Goal: Register for event/course

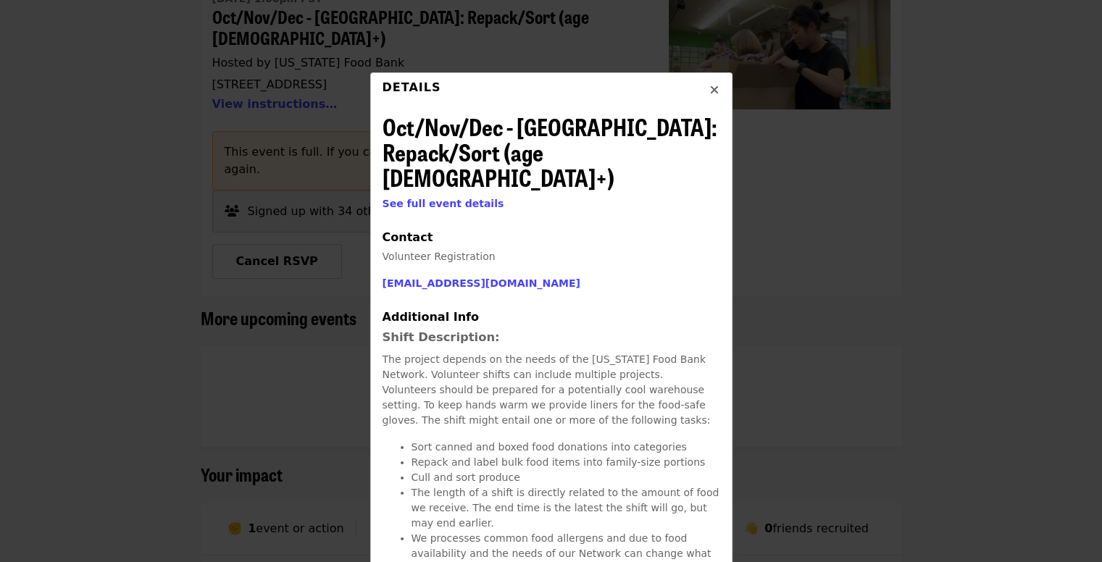
click at [710, 85] on icon "times icon" at bounding box center [714, 90] width 9 height 14
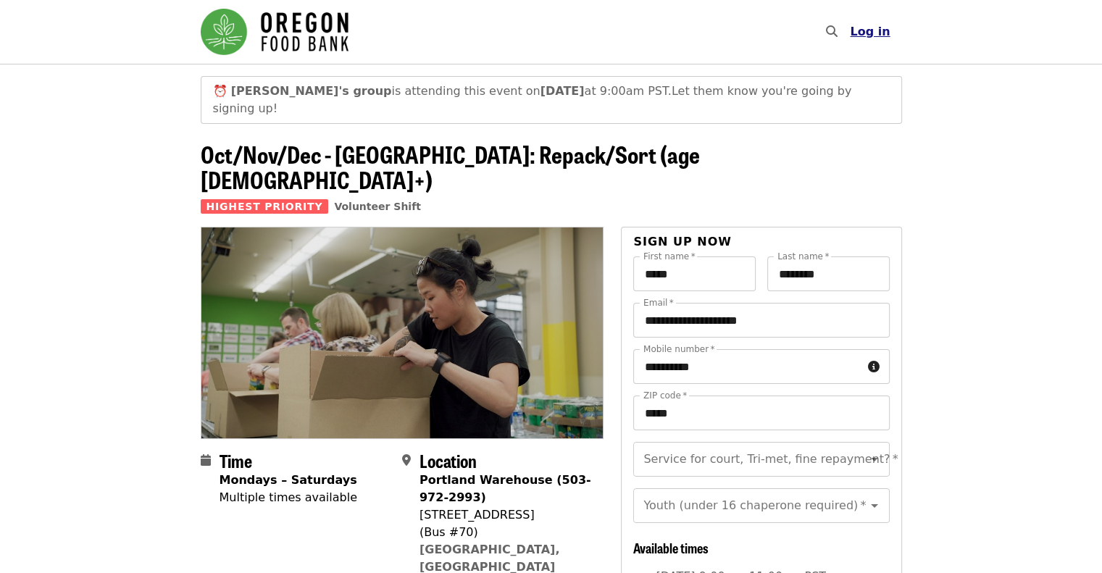
click at [885, 33] on span "Log in" at bounding box center [870, 32] width 40 height 14
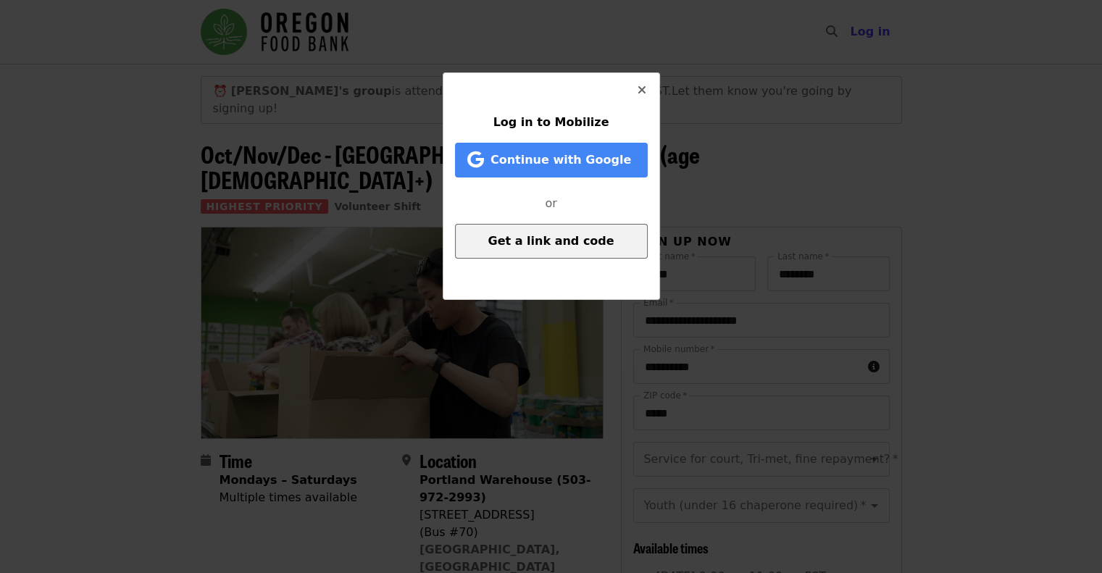
click at [573, 243] on span "Get a link and code" at bounding box center [551, 241] width 126 height 14
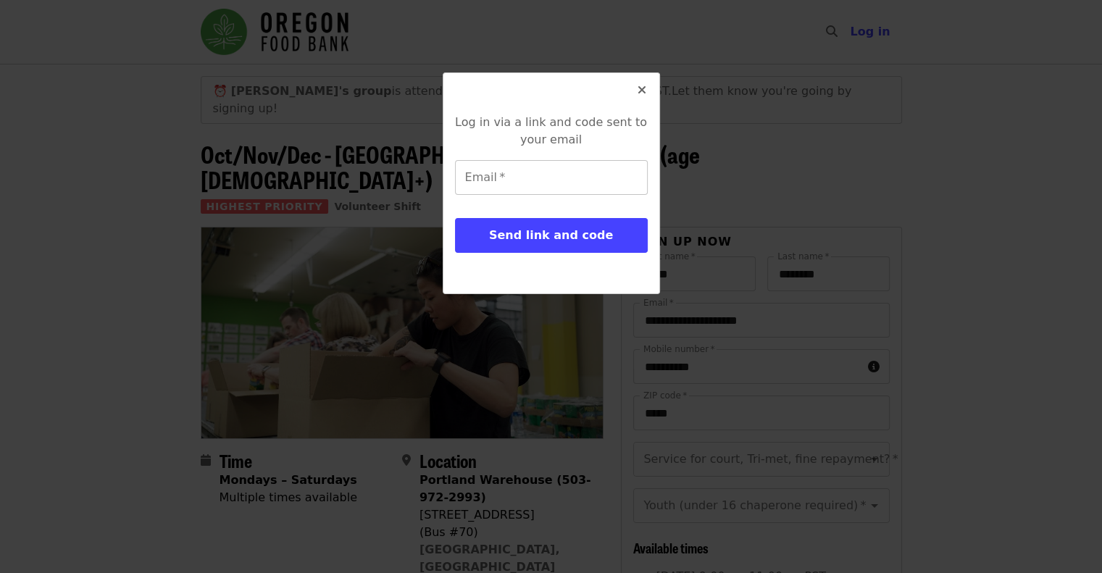
click at [489, 185] on input "Email   *" at bounding box center [551, 177] width 193 height 35
type input "**********"
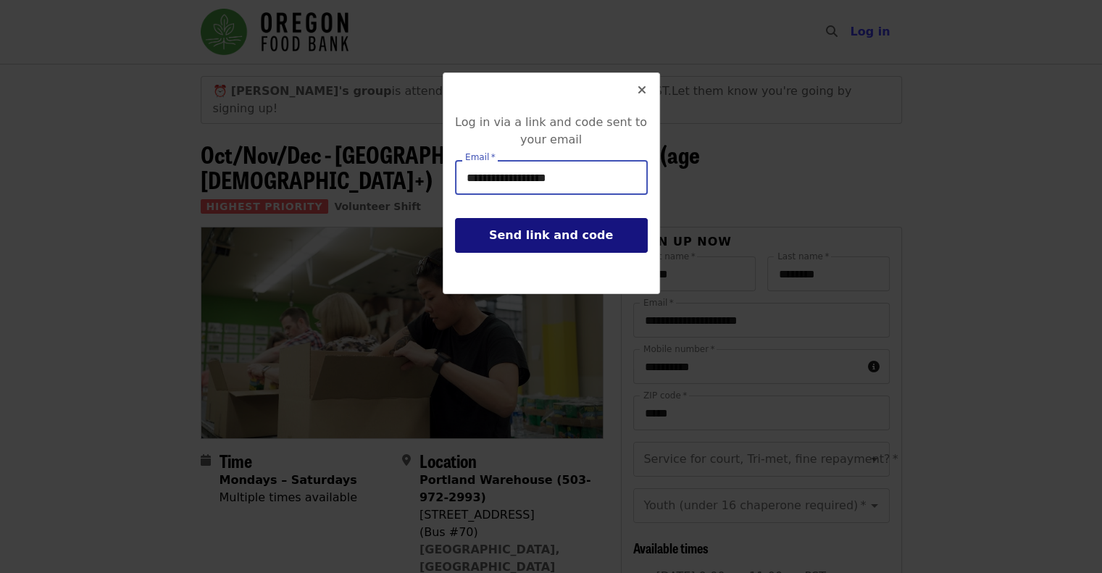
click at [527, 245] on button "Send link and code" at bounding box center [551, 235] width 193 height 35
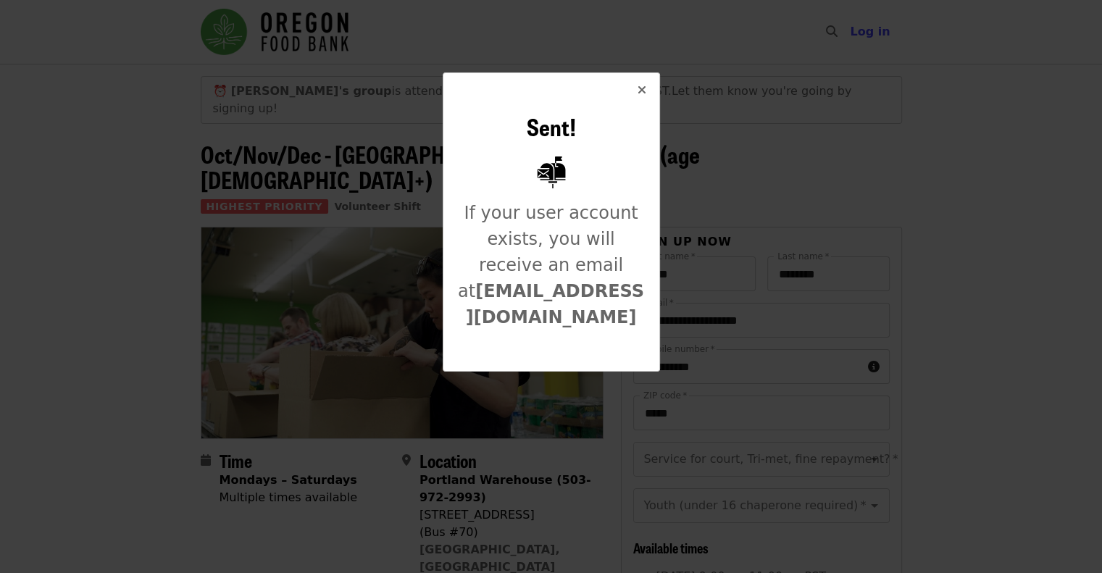
click at [644, 88] on icon "times icon" at bounding box center [642, 90] width 9 height 14
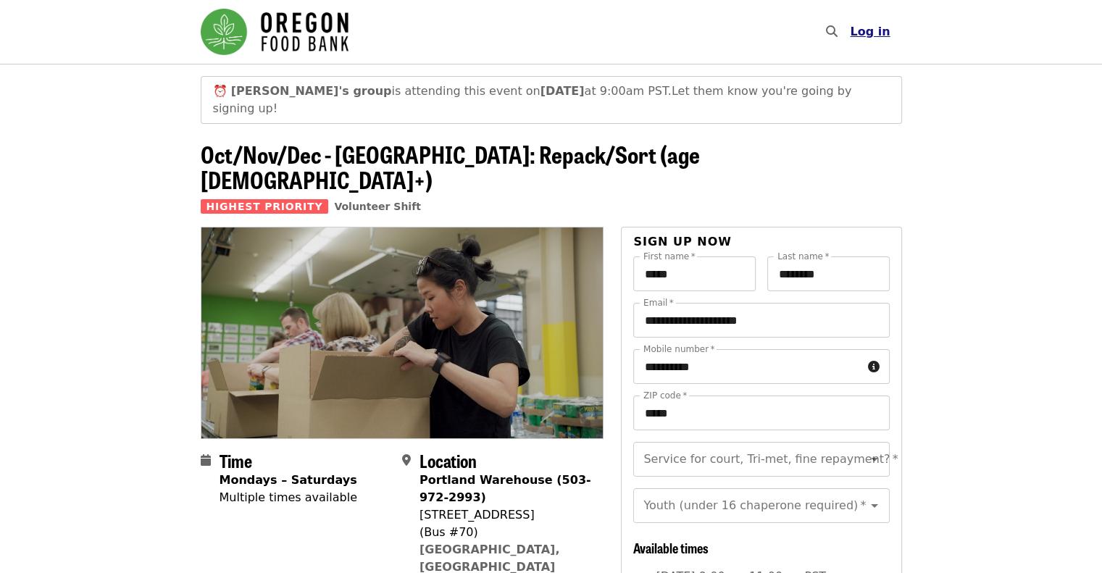
click at [872, 29] on span "Log in" at bounding box center [870, 32] width 40 height 14
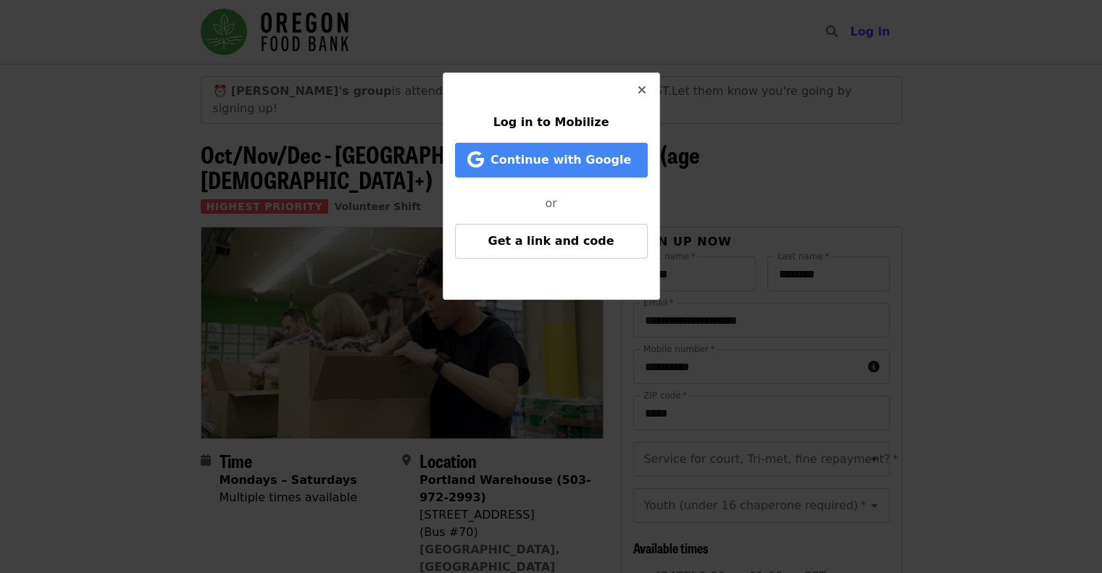
click at [638, 93] on icon "times icon" at bounding box center [642, 90] width 9 height 14
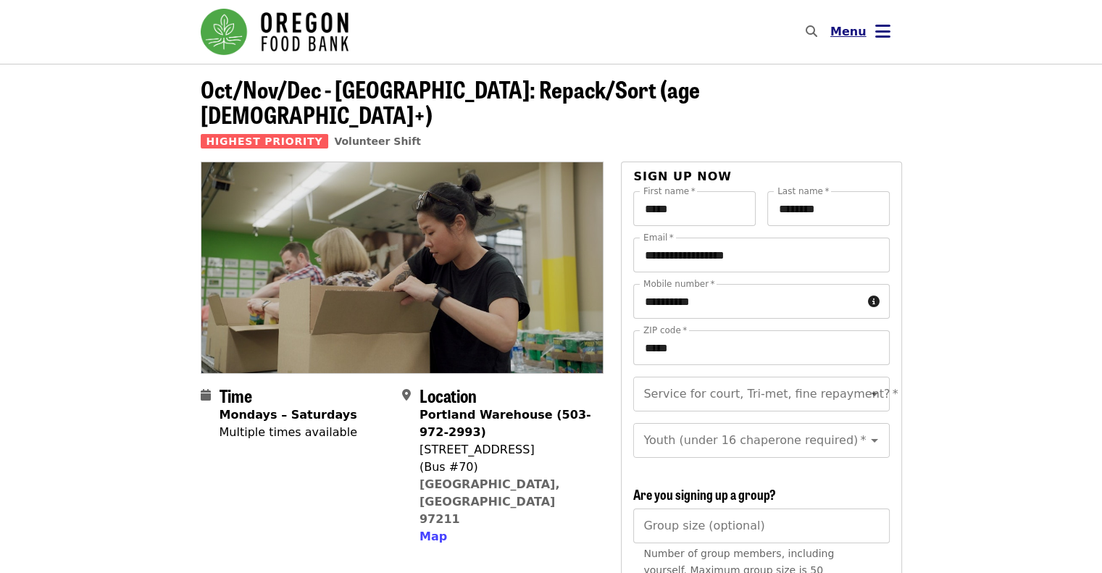
click at [868, 41] on button "Menu" at bounding box center [860, 31] width 83 height 35
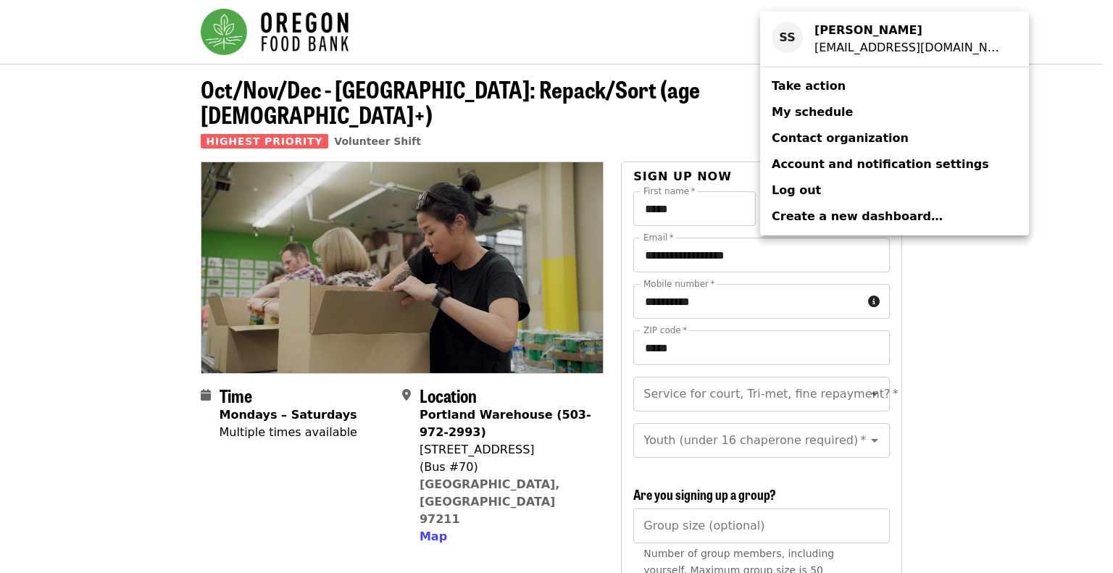
click at [814, 114] on span "My schedule" at bounding box center [812, 112] width 81 height 14
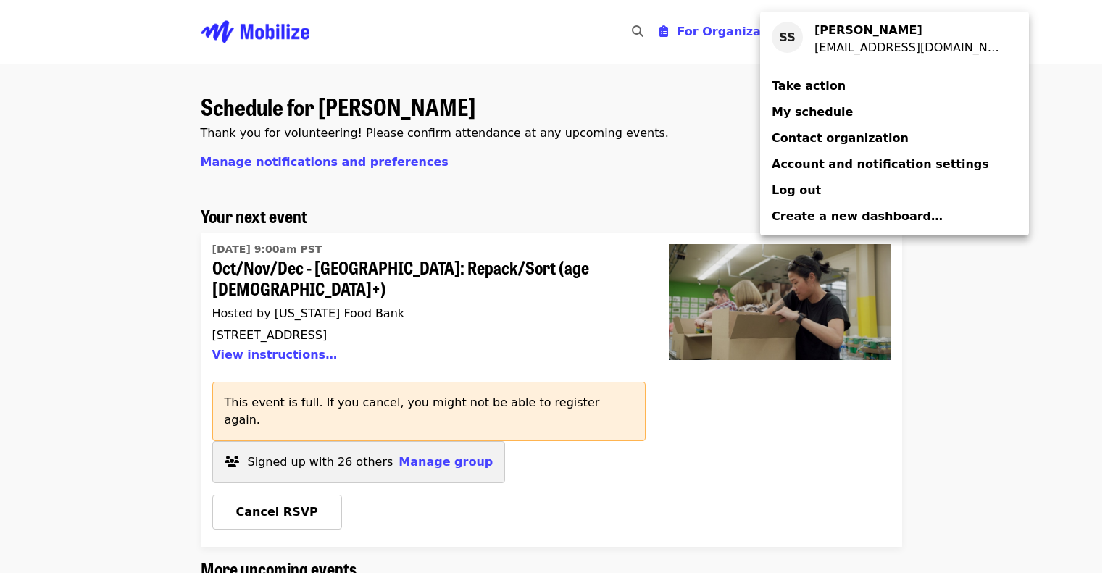
click at [38, 345] on div "Account menu" at bounding box center [556, 286] width 1113 height 573
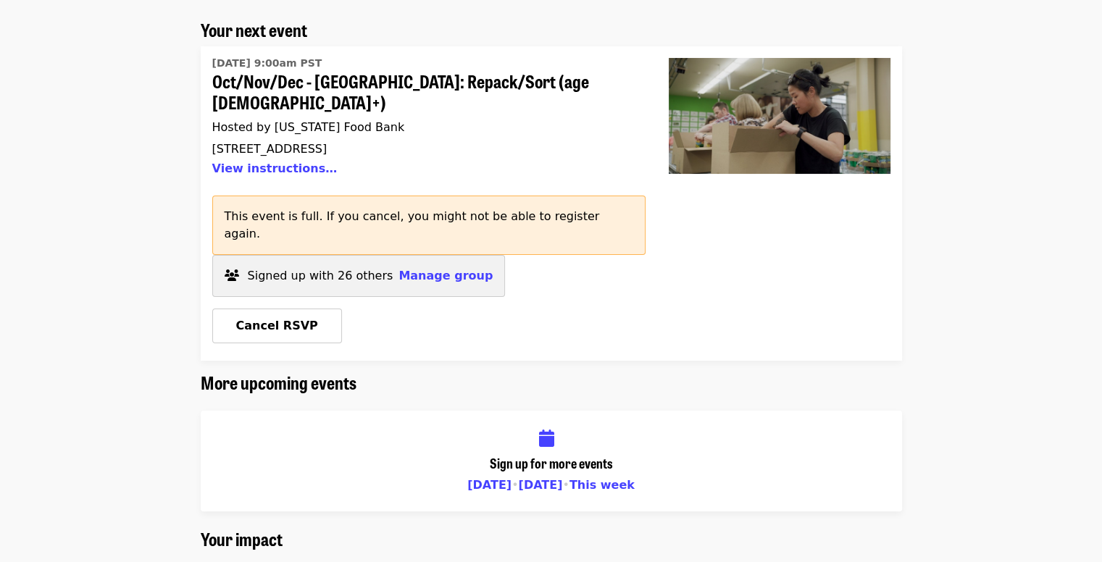
scroll to position [145, 0]
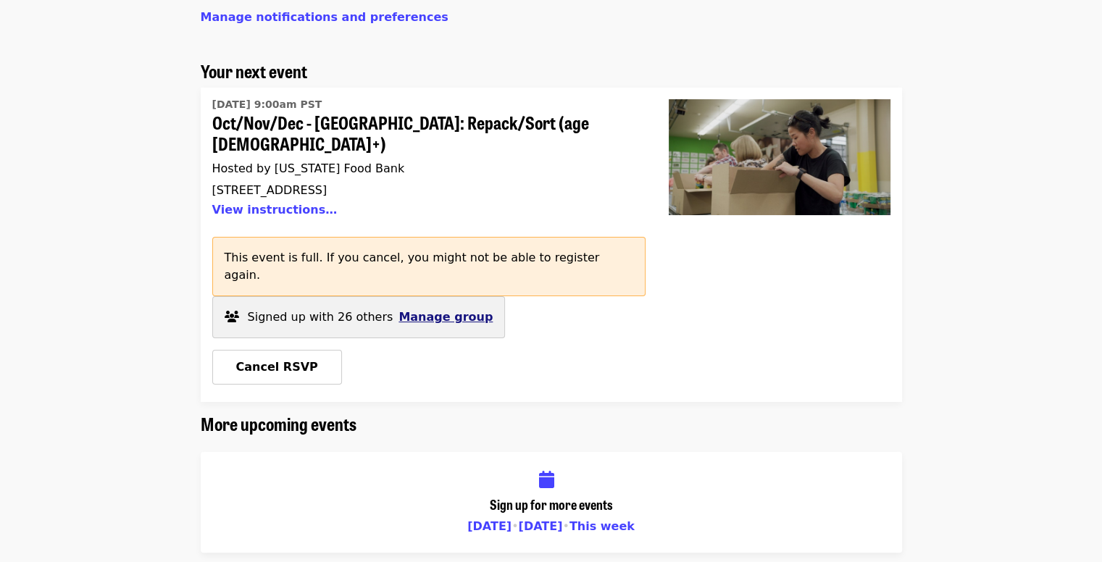
click at [406, 310] on span "Manage group" at bounding box center [445, 317] width 94 height 14
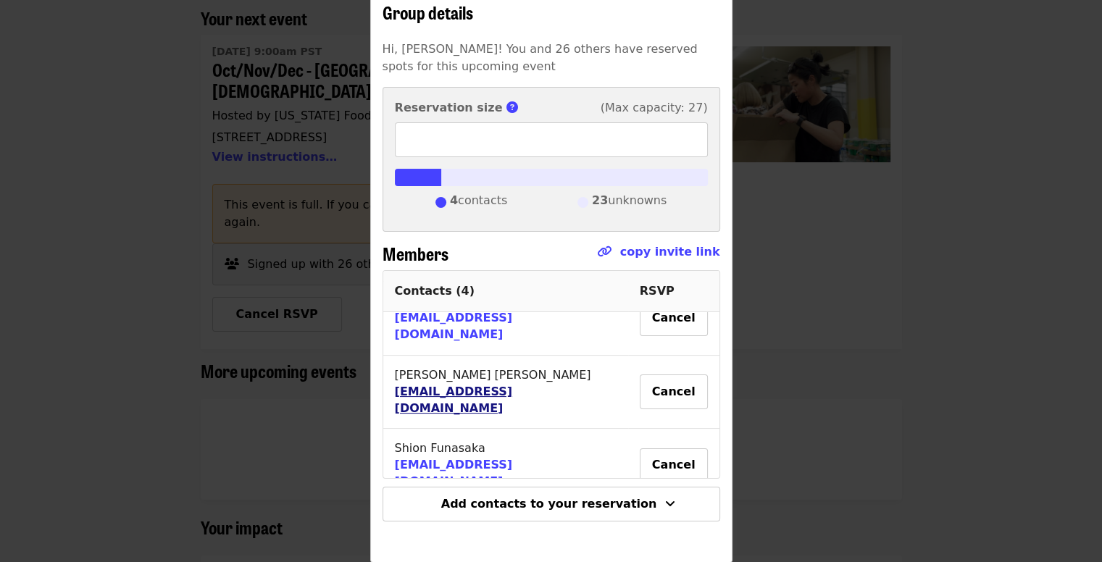
scroll to position [217, 0]
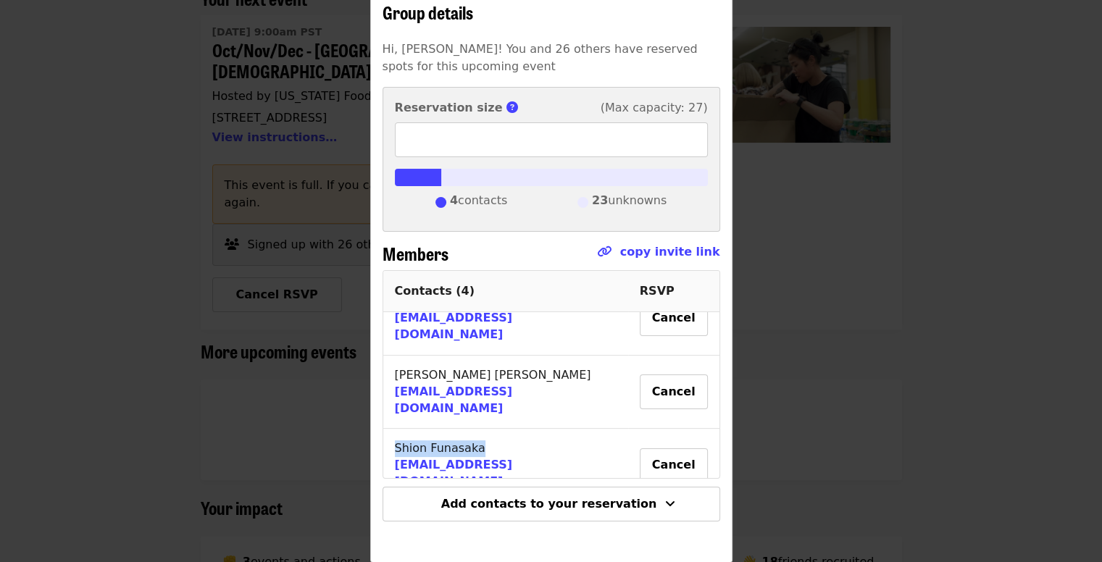
drag, startPoint x: 475, startPoint y: 404, endPoint x: 388, endPoint y: 404, distance: 86.2
click at [388, 429] on td "[PERSON_NAME] [PERSON_NAME][EMAIL_ADDRESS][DOMAIN_NAME]" at bounding box center [505, 466] width 245 height 74
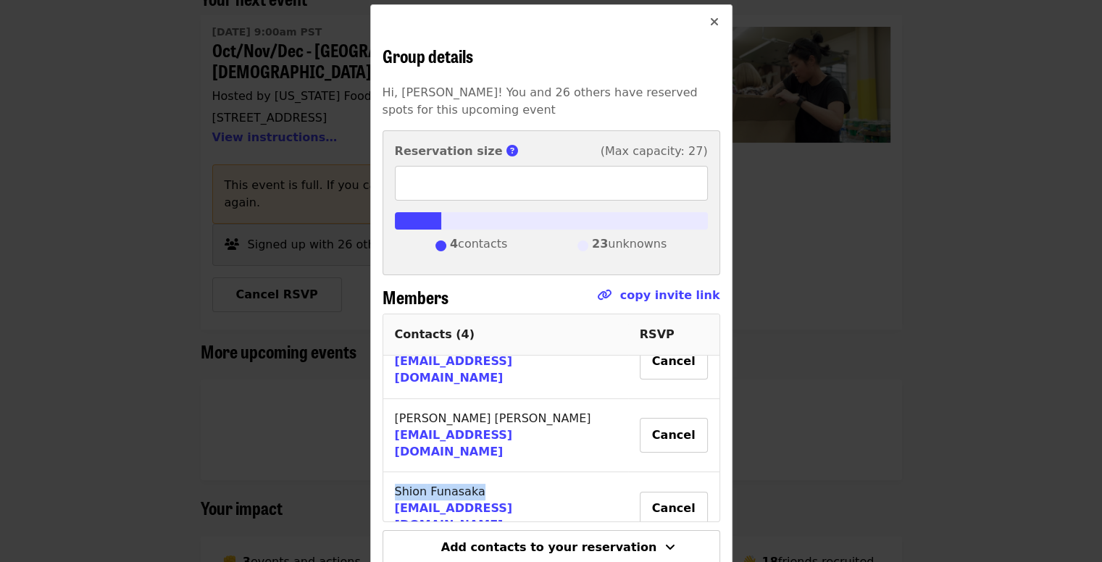
scroll to position [0, 0]
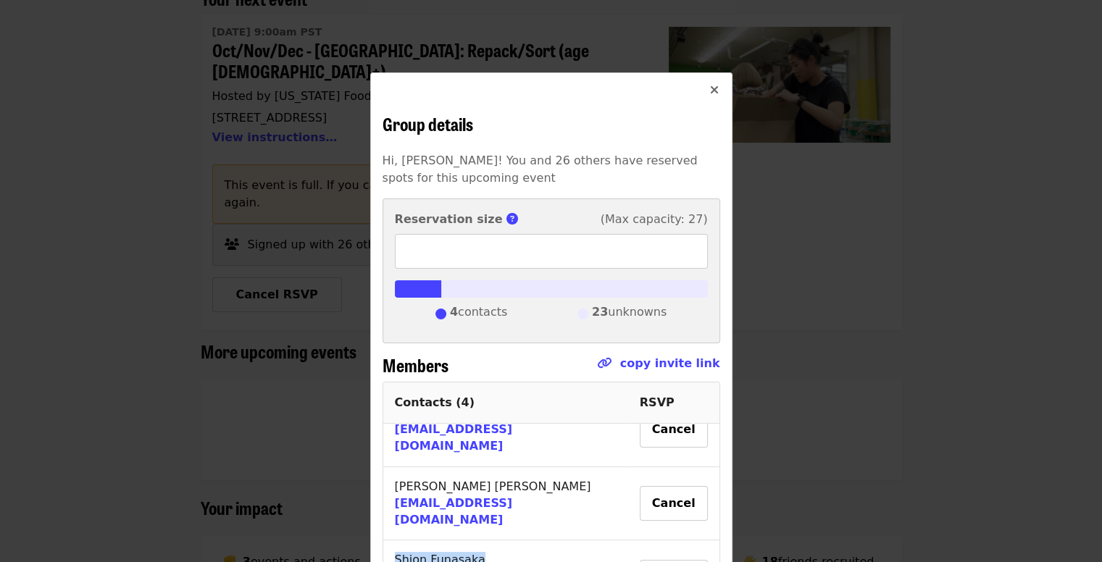
click at [710, 93] on icon "times icon" at bounding box center [714, 90] width 9 height 14
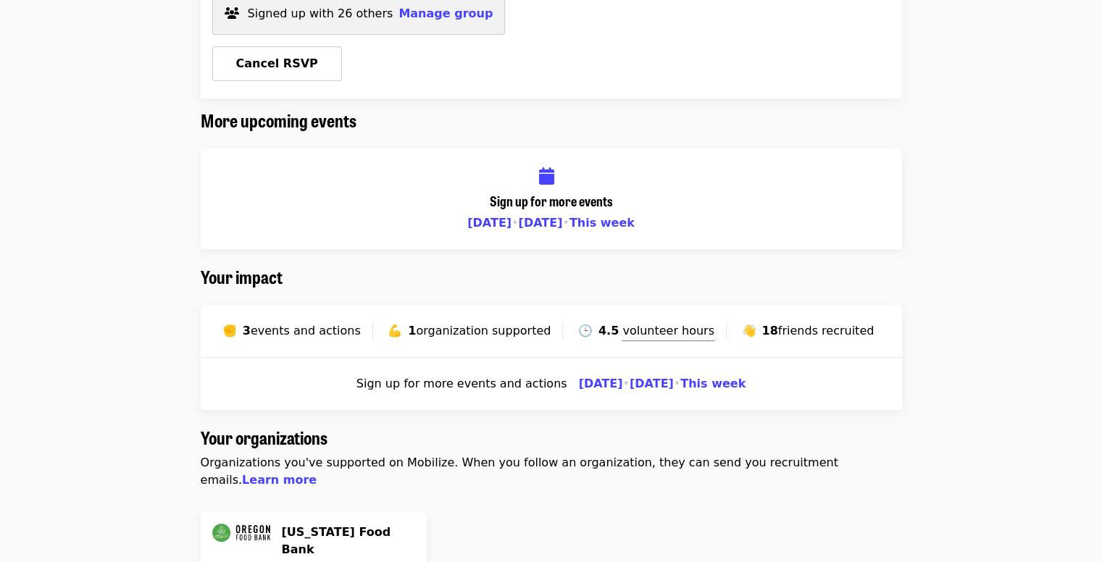
scroll to position [145, 0]
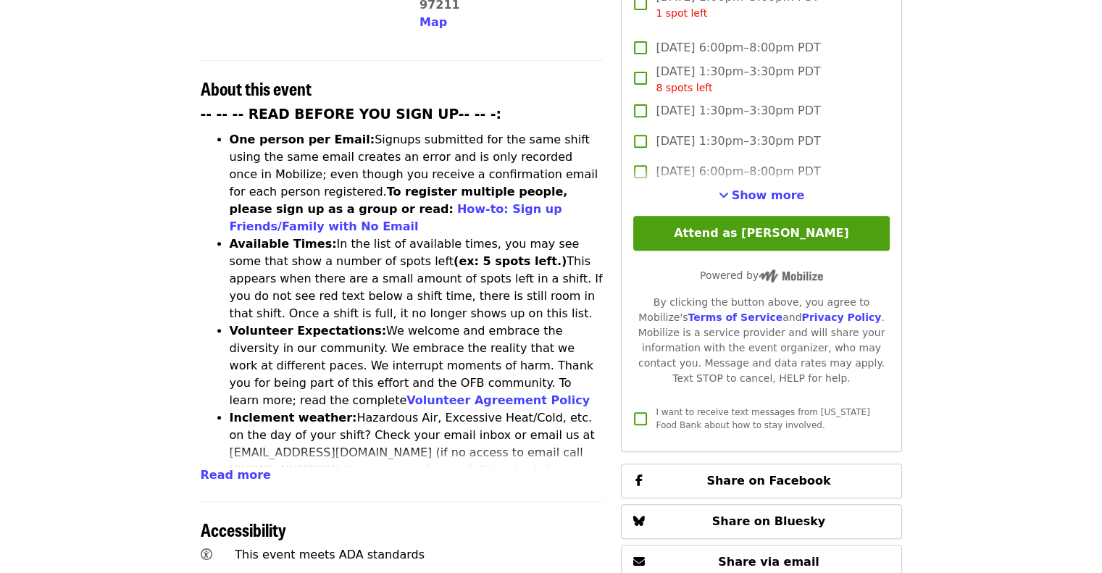
scroll to position [652, 0]
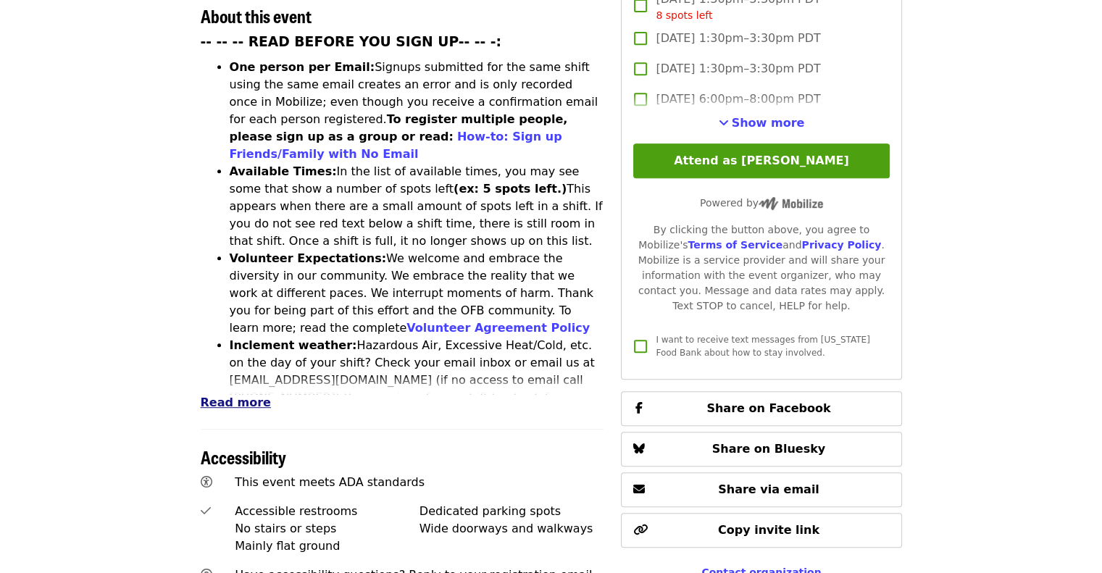
click at [242, 396] on span "Read more" at bounding box center [236, 403] width 70 height 14
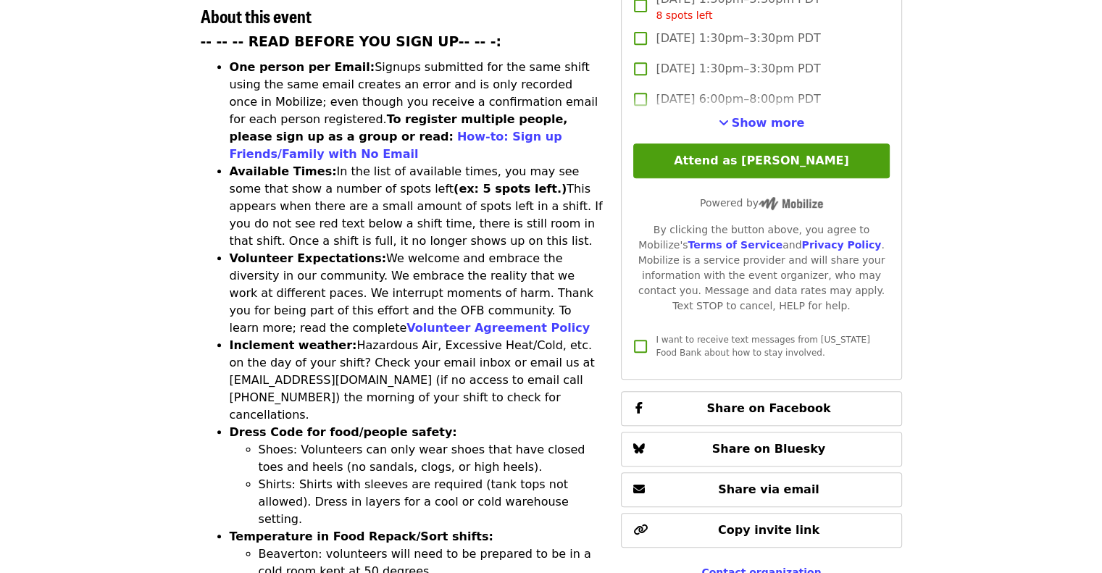
scroll to position [580, 0]
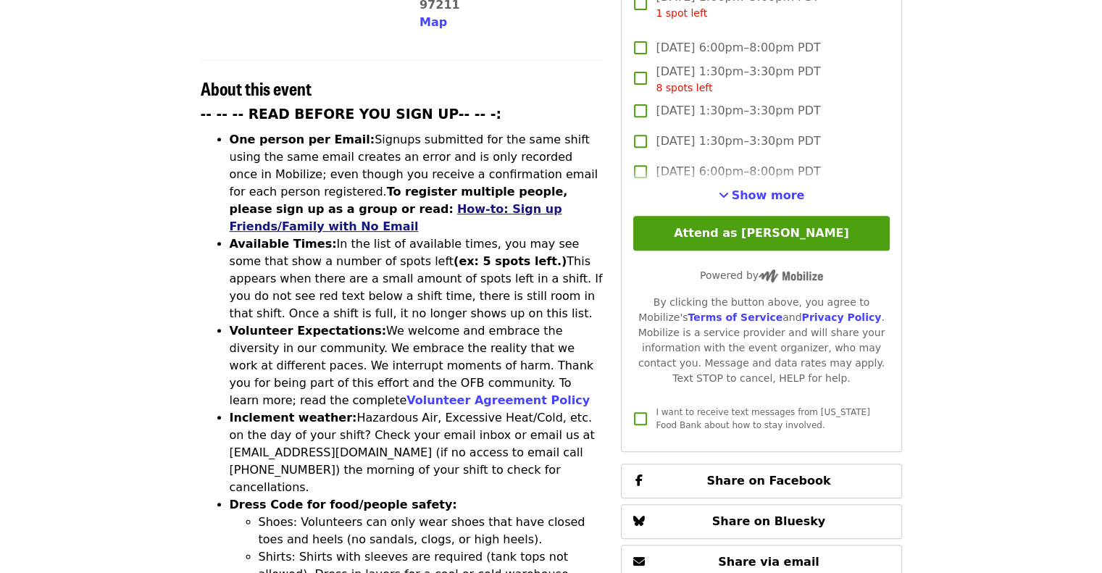
click at [345, 202] on link "How-to: Sign up Friends/Family with No Email" at bounding box center [396, 217] width 333 height 31
